Goal: Task Accomplishment & Management: Manage account settings

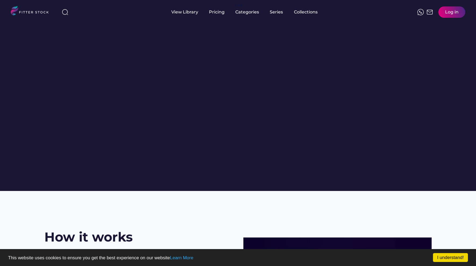
click at [449, 10] on div "Log in" at bounding box center [451, 12] width 13 height 6
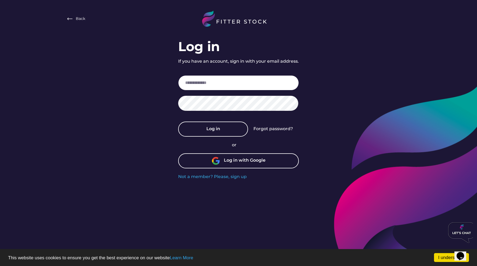
click at [237, 82] on input "email" at bounding box center [238, 82] width 121 height 15
click at [236, 160] on div "Log in with Google" at bounding box center [245, 160] width 42 height 7
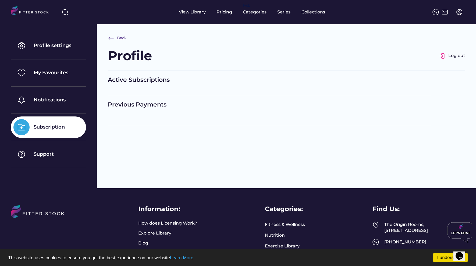
click at [151, 108] on div "Previous Payments" at bounding box center [269, 104] width 322 height 8
click at [155, 77] on div "Active Subscriptions" at bounding box center [269, 80] width 322 height 8
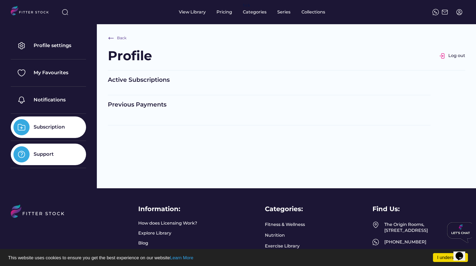
click at [66, 154] on div "Support" at bounding box center [48, 153] width 75 height 21
